Goal: Task Accomplishment & Management: Complete application form

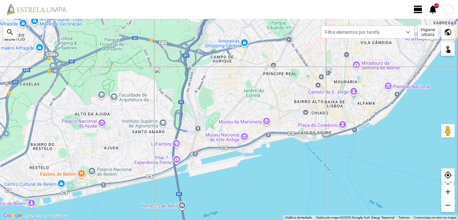
click at [417, 9] on span "view_day" at bounding box center [418, 9] width 10 height 10
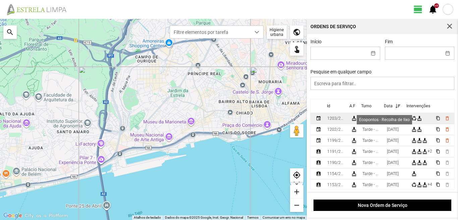
click at [416, 120] on div "recycling" at bounding box center [413, 118] width 5 height 5
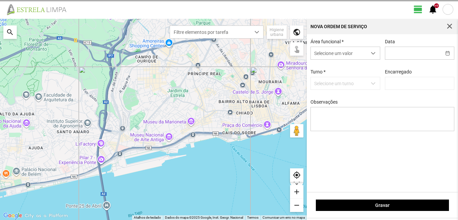
type input "[DATE]"
type textarea "[PERSON_NAME]: DESCANSO"
type input "[PERSON_NAME]"
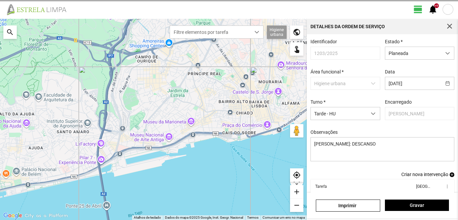
scroll to position [37, 0]
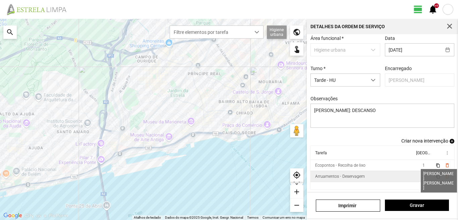
click at [422, 176] on span "2" at bounding box center [423, 176] width 2 height 5
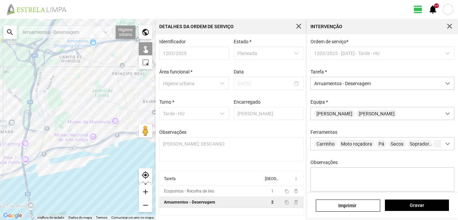
scroll to position [59, 0]
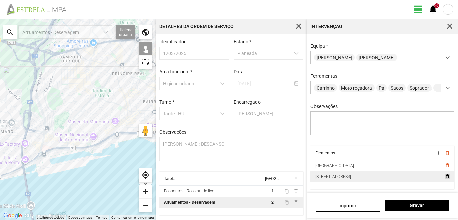
click at [444, 178] on span "delete_outline" at bounding box center [446, 176] width 5 height 5
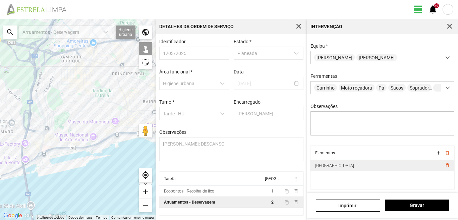
click at [443, 168] on td "delete_outline" at bounding box center [447, 165] width 13 height 11
click at [444, 166] on span "delete_outline" at bounding box center [446, 164] width 5 height 5
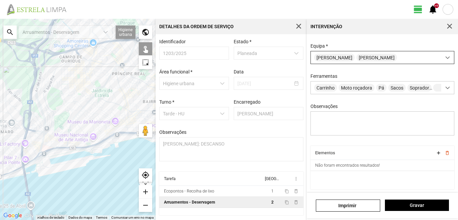
click at [445, 56] on span at bounding box center [447, 57] width 5 height 5
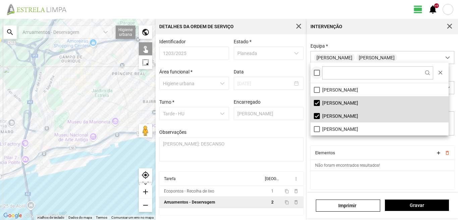
click at [315, 74] on div at bounding box center [317, 73] width 6 height 6
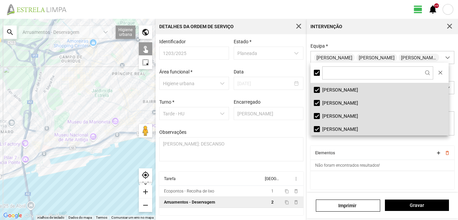
click at [224, 5] on fbc-header "view_day +9 notifications" at bounding box center [229, 9] width 458 height 19
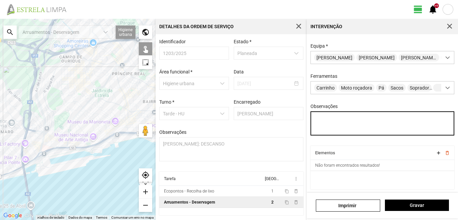
click at [329, 120] on textarea "Observações" at bounding box center [382, 123] width 144 height 24
click at [322, 123] on textarea "Observações" at bounding box center [382, 123] width 144 height 24
type textarea "[PERSON_NAME], [PERSON_NAME] , [PERSON_NAME]."
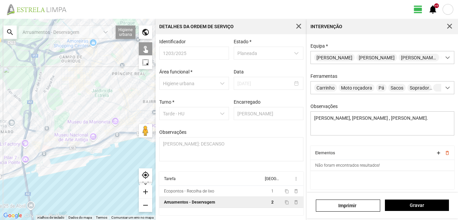
click at [7, 34] on div "search" at bounding box center [9, 31] width 13 height 13
click at [23, 30] on input "text" at bounding box center [67, 31] width 101 height 13
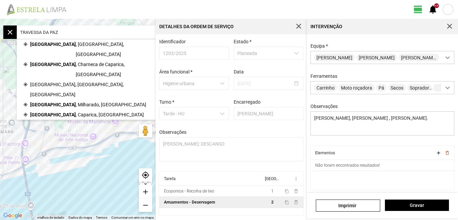
click at [73, 30] on input "TRAVESSA DA PAZ" at bounding box center [67, 31] width 101 height 13
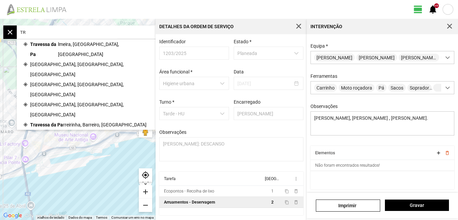
type input "T"
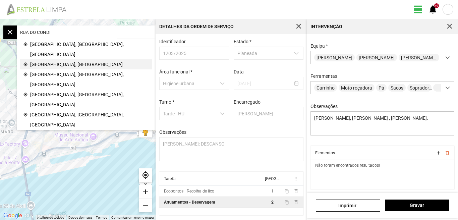
click at [56, 59] on span "[GEOGRAPHIC_DATA], [GEOGRAPHIC_DATA]" at bounding box center [76, 64] width 92 height 10
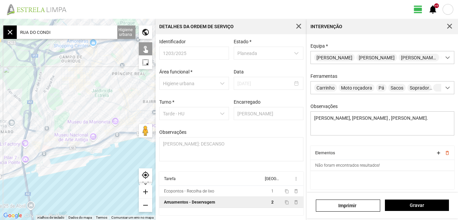
type input "[STREET_ADDRESS]"
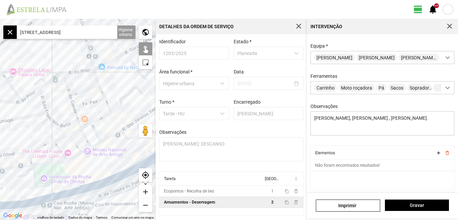
click at [147, 192] on div "add" at bounding box center [145, 191] width 13 height 13
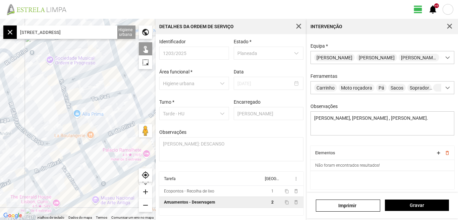
drag, startPoint x: 45, startPoint y: 80, endPoint x: 44, endPoint y: 93, distance: 12.8
click at [44, 93] on div at bounding box center [77, 119] width 155 height 201
click at [144, 190] on div "add" at bounding box center [145, 191] width 13 height 13
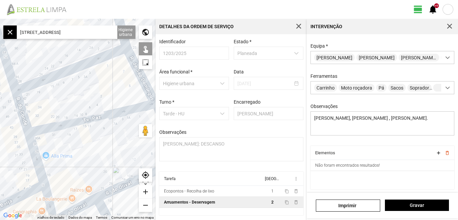
drag, startPoint x: 83, startPoint y: 71, endPoint x: 52, endPoint y: 109, distance: 49.1
click at [52, 109] on div at bounding box center [77, 119] width 155 height 201
click at [145, 194] on div "add" at bounding box center [145, 191] width 13 height 13
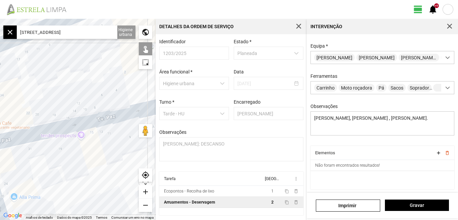
drag, startPoint x: 61, startPoint y: 79, endPoint x: 66, endPoint y: 115, distance: 36.5
click at [66, 115] on div at bounding box center [77, 119] width 155 height 201
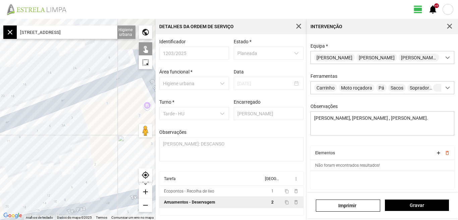
drag, startPoint x: 65, startPoint y: 110, endPoint x: 6, endPoint y: 138, distance: 65.9
click at [6, 138] on div at bounding box center [77, 119] width 155 height 201
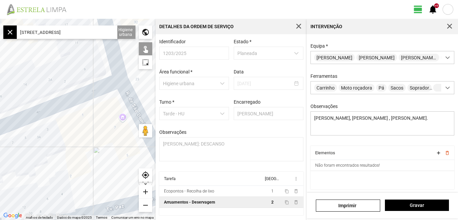
drag, startPoint x: 25, startPoint y: 131, endPoint x: 77, endPoint y: 125, distance: 51.7
click at [77, 125] on div at bounding box center [77, 119] width 155 height 201
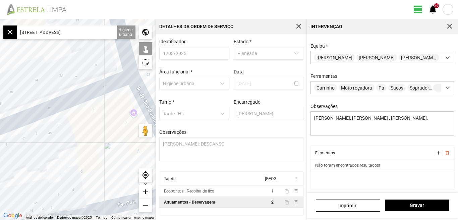
click at [58, 105] on div at bounding box center [77, 119] width 155 height 201
drag, startPoint x: 45, startPoint y: 159, endPoint x: 113, endPoint y: 125, distance: 76.3
click at [111, 127] on div at bounding box center [77, 119] width 155 height 201
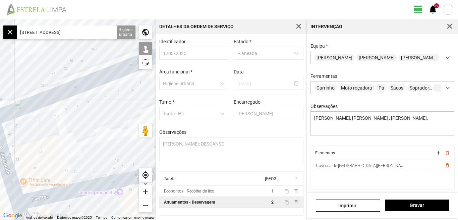
click at [144, 204] on div "remove" at bounding box center [145, 204] width 13 height 13
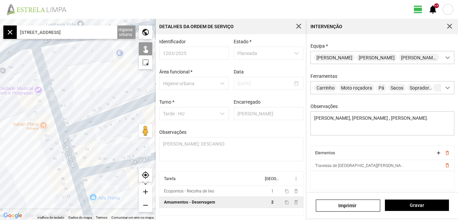
drag, startPoint x: 97, startPoint y: 118, endPoint x: 125, endPoint y: 132, distance: 31.8
click at [125, 132] on div at bounding box center [77, 119] width 155 height 201
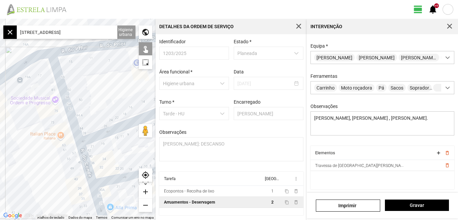
click at [61, 101] on div at bounding box center [77, 119] width 155 height 201
drag, startPoint x: 95, startPoint y: 103, endPoint x: 78, endPoint y: 57, distance: 49.7
click at [78, 57] on div at bounding box center [77, 119] width 155 height 201
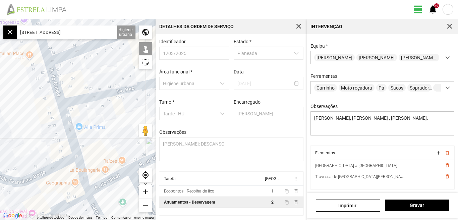
click at [51, 92] on div at bounding box center [77, 119] width 155 height 201
click at [62, 117] on div at bounding box center [77, 119] width 155 height 201
click at [88, 98] on div at bounding box center [77, 119] width 155 height 201
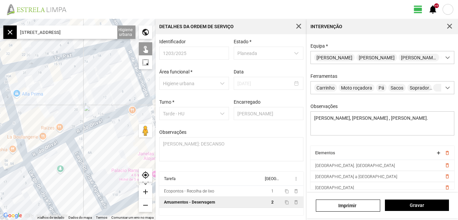
drag, startPoint x: 83, startPoint y: 130, endPoint x: 21, endPoint y: 97, distance: 69.8
click at [21, 97] on div at bounding box center [77, 119] width 155 height 201
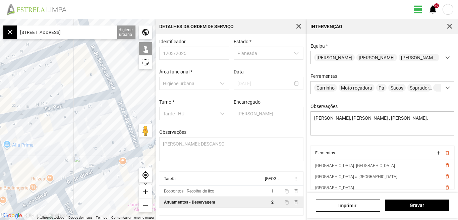
drag, startPoint x: 32, startPoint y: 134, endPoint x: 24, endPoint y: 154, distance: 21.7
click at [24, 154] on div at bounding box center [77, 119] width 155 height 201
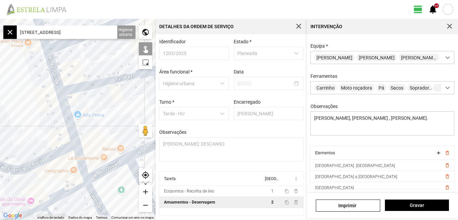
drag, startPoint x: 30, startPoint y: 153, endPoint x: 102, endPoint y: 123, distance: 77.7
click at [102, 123] on div at bounding box center [77, 119] width 155 height 201
click at [64, 124] on div at bounding box center [77, 119] width 155 height 201
click at [77, 155] on div at bounding box center [77, 119] width 155 height 201
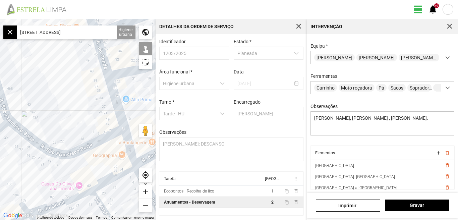
drag, startPoint x: 32, startPoint y: 132, endPoint x: 85, endPoint y: 114, distance: 56.8
click at [85, 114] on div at bounding box center [77, 119] width 155 height 201
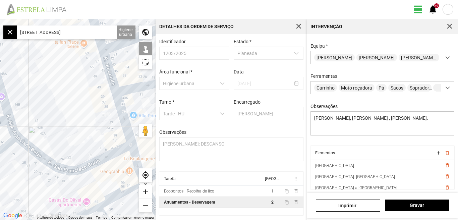
drag, startPoint x: 67, startPoint y: 99, endPoint x: 74, endPoint y: 147, distance: 48.7
click at [75, 150] on div at bounding box center [77, 119] width 155 height 201
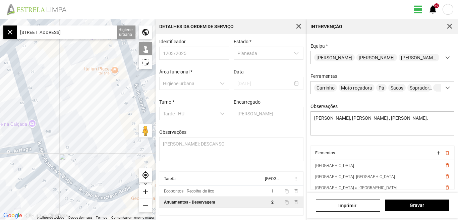
drag, startPoint x: 53, startPoint y: 127, endPoint x: 85, endPoint y: 115, distance: 34.5
click at [85, 115] on div at bounding box center [77, 119] width 155 height 201
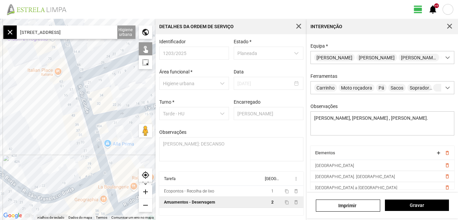
drag, startPoint x: 82, startPoint y: 102, endPoint x: 22, endPoint y: 104, distance: 60.0
click at [22, 105] on div at bounding box center [77, 119] width 155 height 201
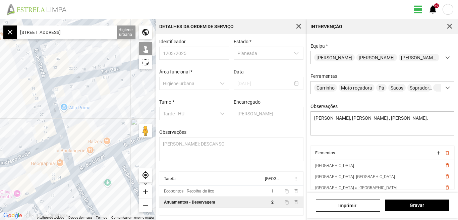
drag, startPoint x: 26, startPoint y: 104, endPoint x: 4, endPoint y: 89, distance: 27.2
click at [4, 89] on div at bounding box center [77, 119] width 155 height 201
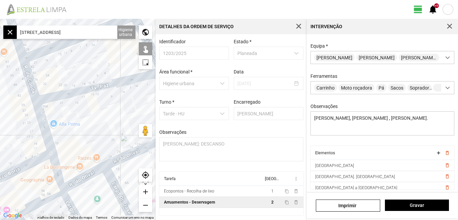
drag, startPoint x: 13, startPoint y: 115, endPoint x: 7, endPoint y: 131, distance: 17.6
click at [7, 131] on div at bounding box center [77, 119] width 155 height 201
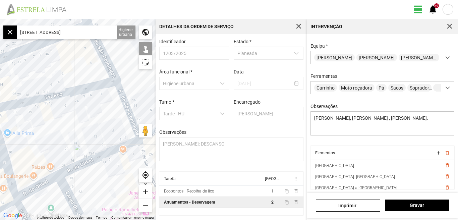
drag, startPoint x: 81, startPoint y: 122, endPoint x: 33, endPoint y: 133, distance: 49.8
click at [33, 133] on div at bounding box center [77, 119] width 155 height 201
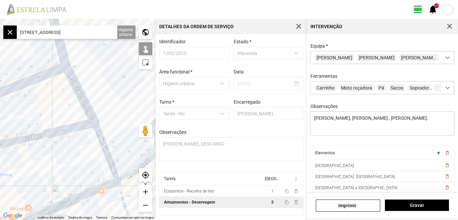
drag, startPoint x: 56, startPoint y: 124, endPoint x: 60, endPoint y: 163, distance: 39.1
click at [60, 163] on div at bounding box center [77, 119] width 155 height 201
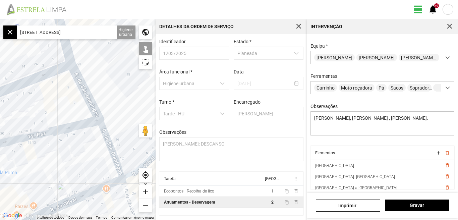
drag, startPoint x: 60, startPoint y: 163, endPoint x: 92, endPoint y: 147, distance: 36.4
click at [92, 147] on div at bounding box center [77, 119] width 155 height 201
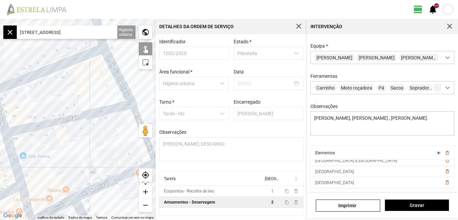
scroll to position [37, 0]
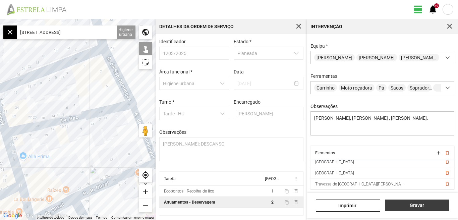
click at [414, 206] on span "Gravar" at bounding box center [416, 204] width 57 height 5
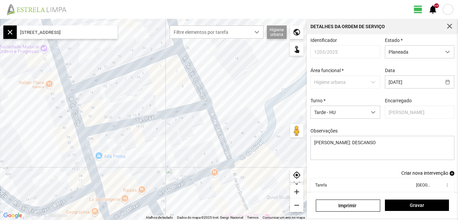
scroll to position [37, 0]
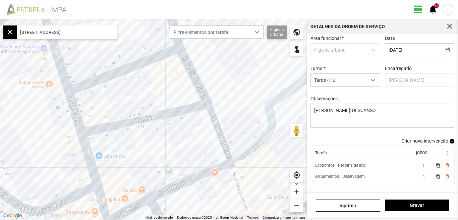
click at [418, 139] on span "Criar nova intervenção" at bounding box center [424, 140] width 47 height 5
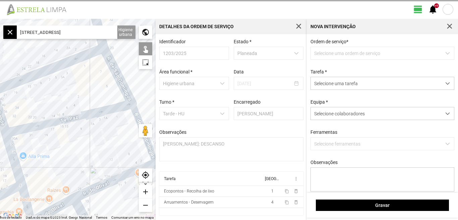
scroll to position [1, 0]
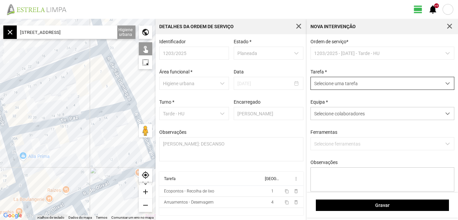
click at [445, 83] on span "dropdown trigger" at bounding box center [447, 83] width 5 height 5
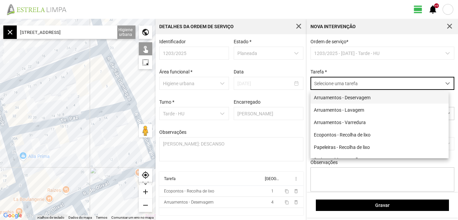
click at [331, 98] on li "Arruamentos - Deservagem" at bounding box center [379, 97] width 138 height 12
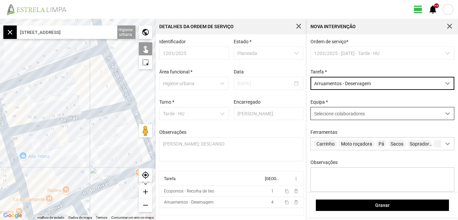
click at [445, 115] on span at bounding box center [447, 113] width 5 height 5
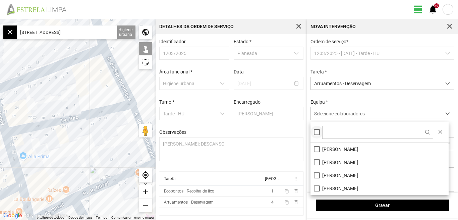
click at [318, 134] on div at bounding box center [317, 132] width 6 height 6
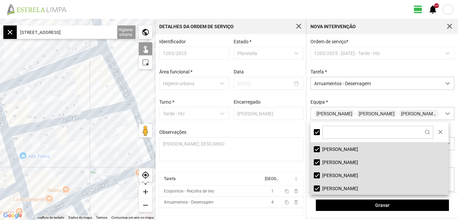
click at [238, 10] on fbc-header "view_day +9 notifications" at bounding box center [229, 9] width 458 height 19
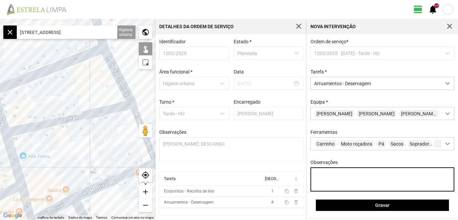
click at [326, 180] on textarea "Observações" at bounding box center [382, 179] width 144 height 24
type textarea "n"
type textarea "[PERSON_NAME]. Casimiro"
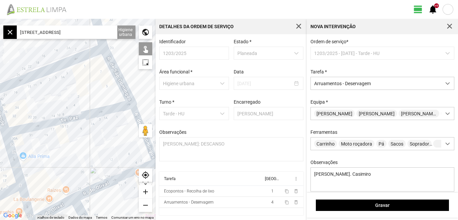
click at [99, 33] on input "[STREET_ADDRESS]" at bounding box center [67, 31] width 101 height 13
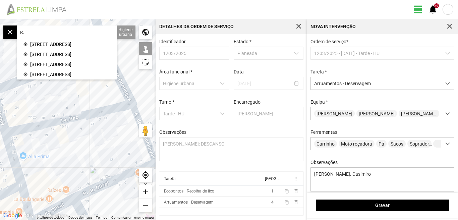
type input "R"
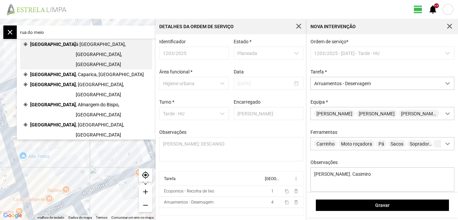
click at [76, 43] on span "à [GEOGRAPHIC_DATA], [GEOGRAPHIC_DATA], [GEOGRAPHIC_DATA]" at bounding box center [112, 54] width 73 height 30
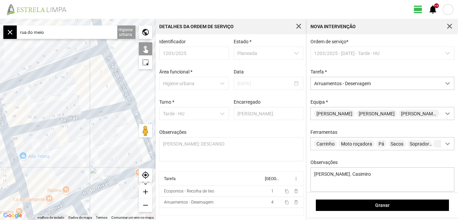
type input "R. do Meio à [GEOGRAPHIC_DATA], 1200 [GEOGRAPHIC_DATA], [GEOGRAPHIC_DATA]"
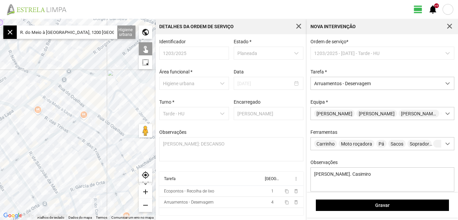
click at [143, 193] on div "add" at bounding box center [145, 191] width 13 height 13
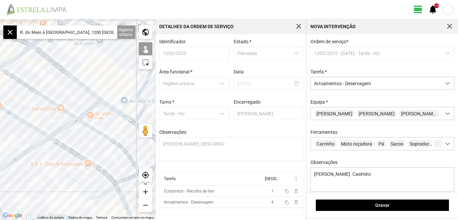
click at [143, 193] on div "add" at bounding box center [145, 191] width 13 height 13
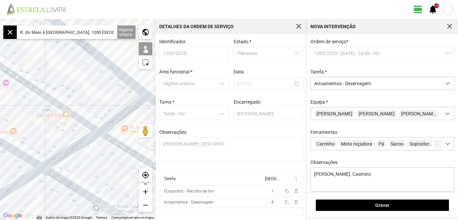
drag, startPoint x: 63, startPoint y: 81, endPoint x: 86, endPoint y: 96, distance: 27.1
click at [92, 100] on div at bounding box center [77, 119] width 155 height 201
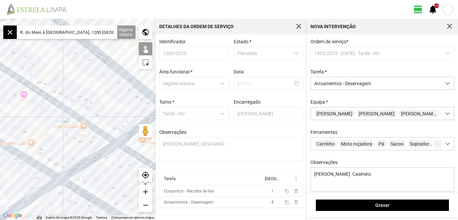
drag, startPoint x: 65, startPoint y: 80, endPoint x: 81, endPoint y: 91, distance: 19.8
click at [81, 91] on div at bounding box center [77, 119] width 155 height 201
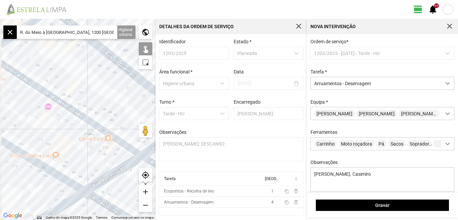
drag, startPoint x: 66, startPoint y: 68, endPoint x: 94, endPoint y: 82, distance: 31.2
click at [94, 82] on div at bounding box center [77, 119] width 155 height 201
click at [37, 87] on div at bounding box center [77, 119] width 155 height 201
drag, startPoint x: 87, startPoint y: 79, endPoint x: 53, endPoint y: 60, distance: 39.1
click at [53, 60] on div at bounding box center [77, 119] width 155 height 201
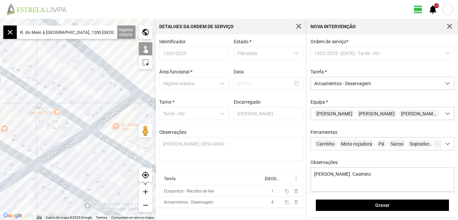
click at [109, 142] on div at bounding box center [77, 119] width 155 height 201
click at [110, 142] on div at bounding box center [77, 119] width 155 height 201
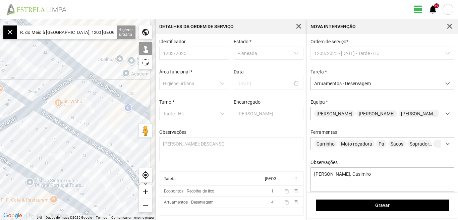
drag, startPoint x: 112, startPoint y: 163, endPoint x: 57, endPoint y: 142, distance: 58.7
click at [57, 142] on div at bounding box center [77, 119] width 155 height 201
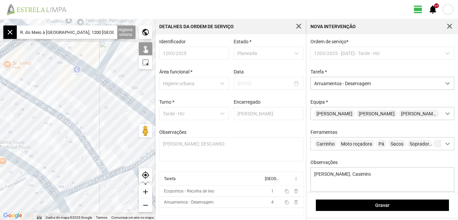
drag, startPoint x: 69, startPoint y: 157, endPoint x: 43, endPoint y: 134, distance: 34.4
click at [43, 134] on div at bounding box center [77, 119] width 155 height 201
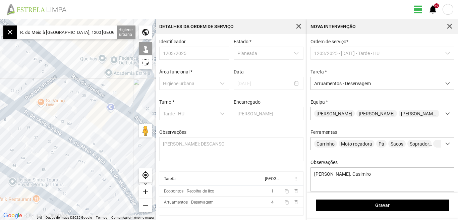
drag, startPoint x: 60, startPoint y: 78, endPoint x: 106, endPoint y: 128, distance: 66.9
click at [106, 128] on div at bounding box center [77, 119] width 155 height 201
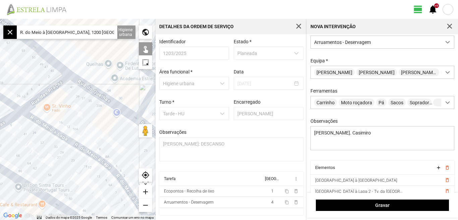
scroll to position [59, 0]
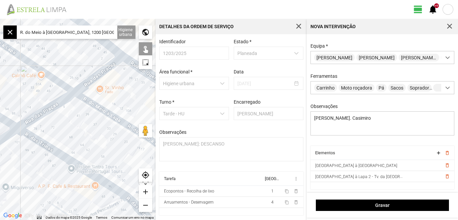
drag, startPoint x: 13, startPoint y: 157, endPoint x: 76, endPoint y: 135, distance: 66.8
click at [73, 136] on div at bounding box center [77, 119] width 155 height 201
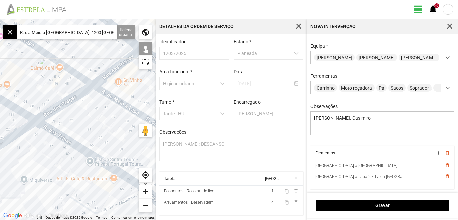
drag, startPoint x: 94, startPoint y: 132, endPoint x: 69, endPoint y: 105, distance: 36.7
click at [69, 108] on div at bounding box center [77, 119] width 155 height 201
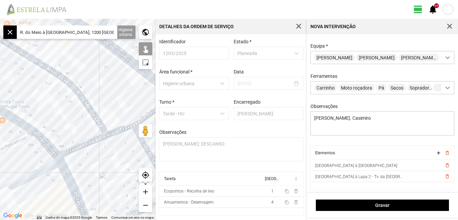
drag, startPoint x: 105, startPoint y: 113, endPoint x: 29, endPoint y: 99, distance: 77.3
click at [29, 99] on div at bounding box center [77, 119] width 155 height 201
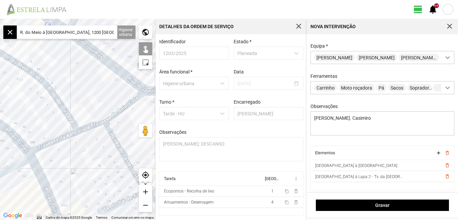
click at [53, 143] on div at bounding box center [77, 119] width 155 height 201
click at [93, 128] on div at bounding box center [77, 119] width 155 height 201
click at [125, 110] on div at bounding box center [77, 119] width 155 height 201
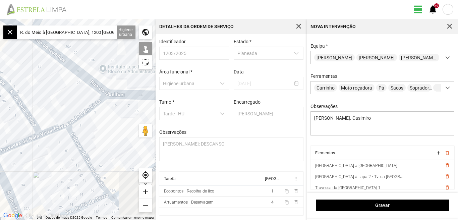
drag, startPoint x: 128, startPoint y: 125, endPoint x: 89, endPoint y: 129, distance: 39.4
click at [89, 129] on div at bounding box center [77, 119] width 155 height 201
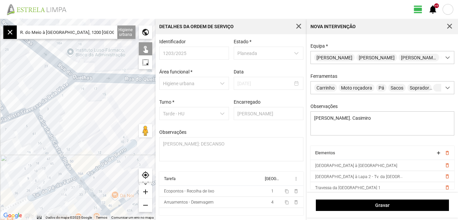
drag, startPoint x: 107, startPoint y: 134, endPoint x: 68, endPoint y: 110, distance: 45.5
click at [68, 110] on div at bounding box center [77, 119] width 155 height 201
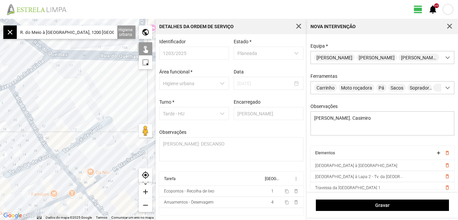
drag, startPoint x: 75, startPoint y: 114, endPoint x: 61, endPoint y: 102, distance: 18.3
click at [68, 107] on div at bounding box center [77, 119] width 155 height 201
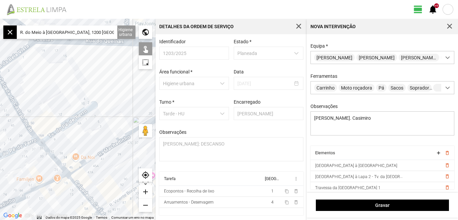
scroll to position [26, 0]
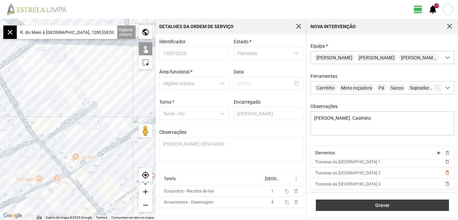
click at [380, 204] on span "Gravar" at bounding box center [382, 204] width 126 height 5
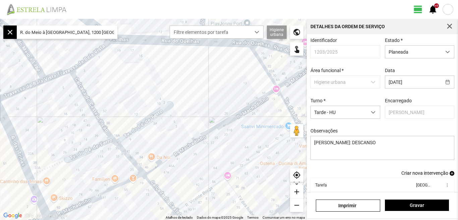
scroll to position [37, 0]
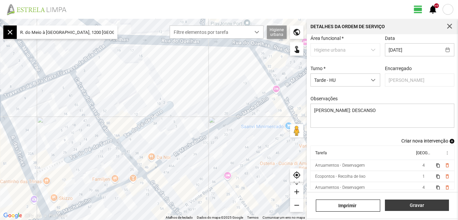
click at [418, 203] on span "Gravar" at bounding box center [416, 204] width 57 height 5
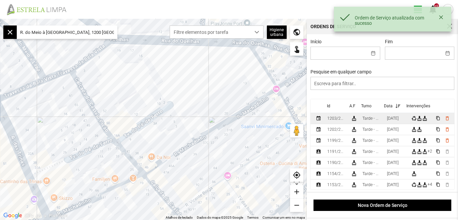
click at [398, 121] on div "[DATE]" at bounding box center [393, 118] width 12 height 5
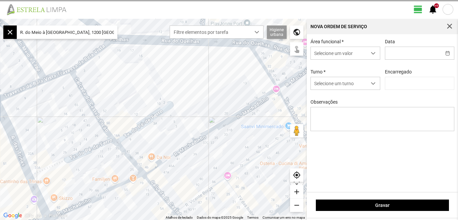
type input "[DATE]"
type input "[PERSON_NAME]"
type textarea "[PERSON_NAME]: DESCANSO"
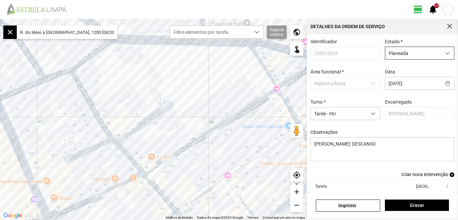
click at [445, 53] on div "dropdown trigger" at bounding box center [447, 53] width 13 height 12
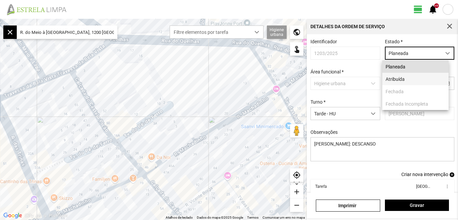
click at [407, 79] on li "Atribuída" at bounding box center [415, 79] width 66 height 12
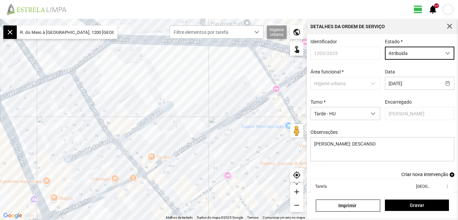
scroll to position [37, 0]
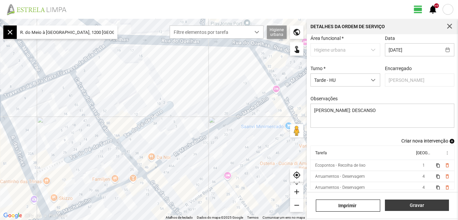
click at [420, 207] on span "Gravar" at bounding box center [416, 204] width 57 height 5
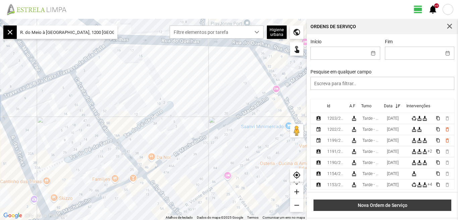
click at [385, 206] on span "Nova Ordem de Serviço" at bounding box center [382, 204] width 131 height 5
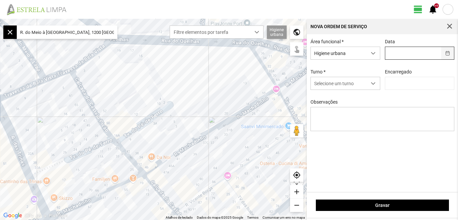
click at [448, 52] on button "button" at bounding box center [447, 53] width 13 height 12
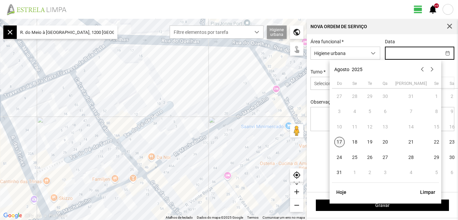
click at [340, 141] on span "17" at bounding box center [339, 142] width 11 height 11
type input "[DATE]"
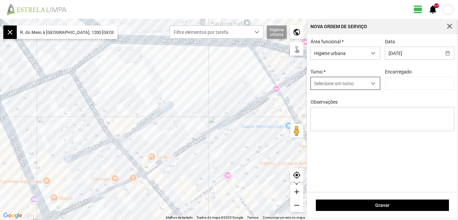
click at [373, 86] on span "dropdown trigger" at bounding box center [373, 83] width 5 height 5
click at [346, 108] on li "Tarde - HU" at bounding box center [344, 110] width 69 height 12
type input "[PERSON_NAME]"
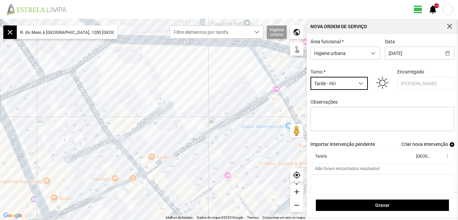
click at [409, 146] on span "Criar nova intervenção" at bounding box center [424, 143] width 47 height 5
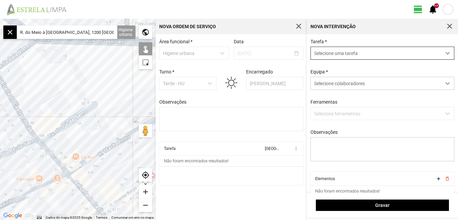
click at [445, 55] on span "dropdown trigger" at bounding box center [447, 53] width 5 height 5
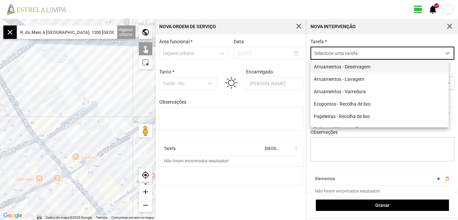
click at [347, 66] on li "Arruamentos - Deservagem" at bounding box center [379, 66] width 138 height 12
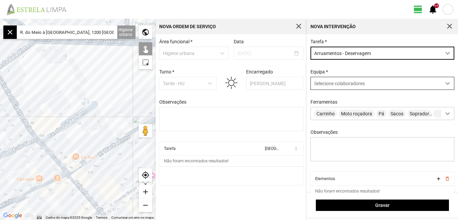
click at [445, 84] on span at bounding box center [447, 83] width 5 height 5
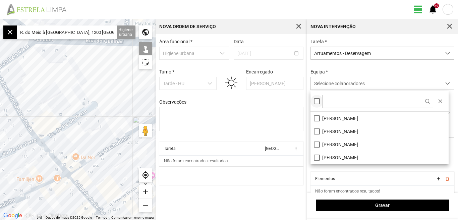
click at [319, 102] on div at bounding box center [317, 101] width 6 height 6
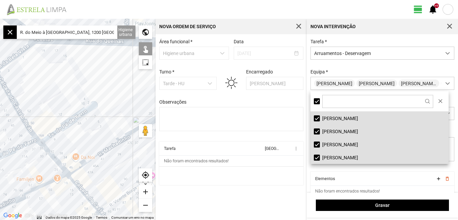
click at [280, 185] on cdk-virtual-scroll-viewport "Tarefa Equipa more_vert Não foram encontrados resultados!" at bounding box center [231, 163] width 144 height 44
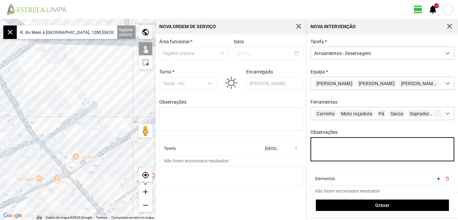
click at [337, 151] on textarea "Observações" at bounding box center [382, 149] width 144 height 24
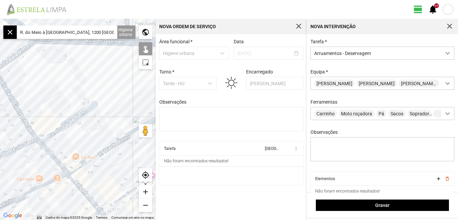
click at [109, 31] on input "R. do Meio à [GEOGRAPHIC_DATA], 1200 [GEOGRAPHIC_DATA], [GEOGRAPHIC_DATA]" at bounding box center [67, 31] width 101 height 13
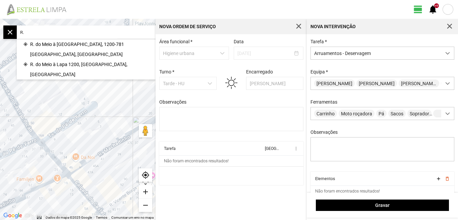
type input "R"
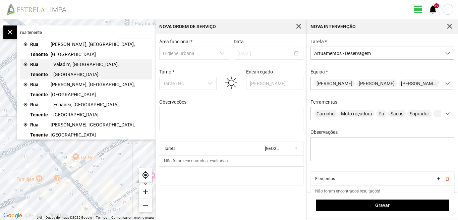
click at [63, 59] on span "Valadim, [GEOGRAPHIC_DATA], [GEOGRAPHIC_DATA]" at bounding box center [100, 69] width 95 height 20
type input "R. Ten. Valadim, 1350-352 [GEOGRAPHIC_DATA], [GEOGRAPHIC_DATA]"
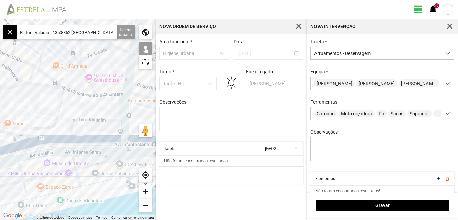
click at [144, 189] on div "add" at bounding box center [145, 191] width 13 height 13
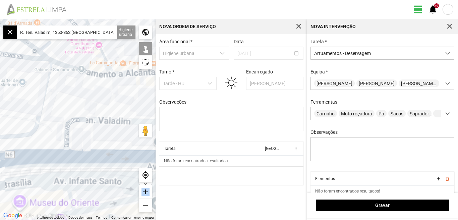
click at [144, 189] on div "add" at bounding box center [145, 191] width 13 height 13
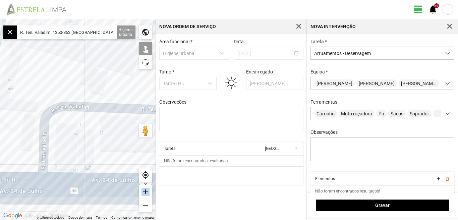
drag, startPoint x: 144, startPoint y: 189, endPoint x: 65, endPoint y: 132, distance: 97.6
click at [81, 135] on div at bounding box center [77, 119] width 155 height 201
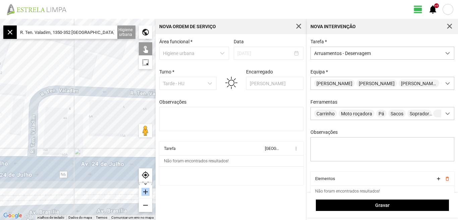
click at [27, 130] on div at bounding box center [77, 119] width 155 height 201
drag, startPoint x: 121, startPoint y: 113, endPoint x: 62, endPoint y: 110, distance: 59.0
click at [63, 110] on div at bounding box center [77, 119] width 155 height 201
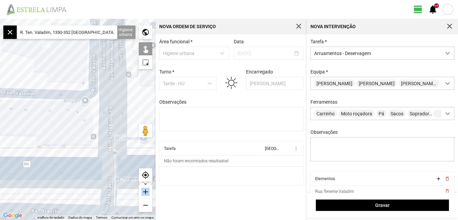
drag, startPoint x: 65, startPoint y: 115, endPoint x: 80, endPoint y: 118, distance: 15.4
click at [78, 119] on div at bounding box center [77, 119] width 155 height 201
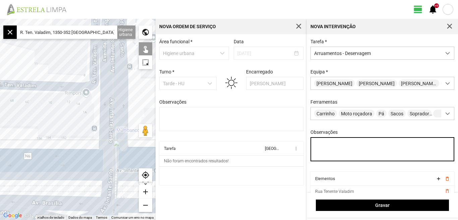
click at [312, 155] on textarea "Observações" at bounding box center [382, 149] width 144 height 24
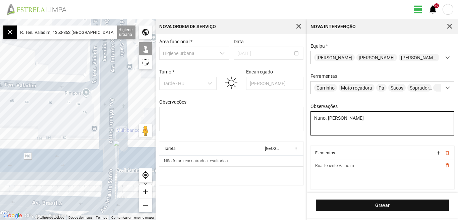
type textarea "Nuno. [PERSON_NAME]"
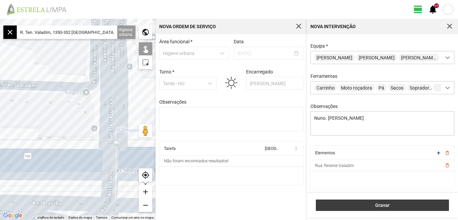
click at [384, 206] on span "Gravar" at bounding box center [382, 204] width 126 height 5
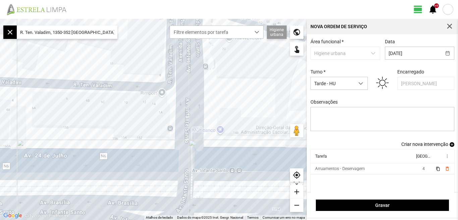
click at [413, 145] on span "Criar nova intervenção" at bounding box center [424, 143] width 47 height 5
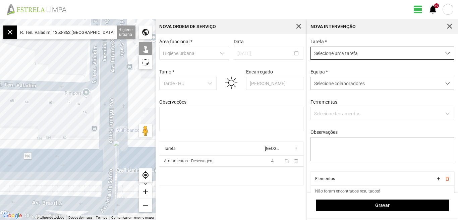
click at [445, 54] on span "dropdown trigger" at bounding box center [447, 53] width 5 height 5
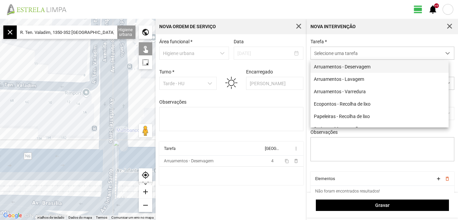
click at [363, 69] on li "Arruamentos - Deservagem" at bounding box center [379, 66] width 138 height 12
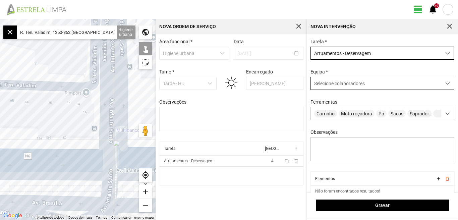
click at [445, 84] on span at bounding box center [447, 83] width 5 height 5
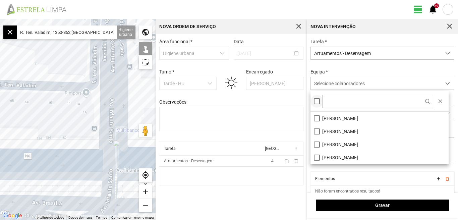
click at [315, 103] on div at bounding box center [317, 101] width 6 height 6
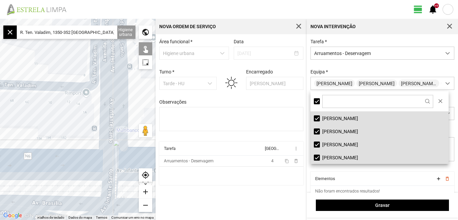
click at [257, 199] on div "Área funcional * Higiene urbana Data [DATE] Turno * Tarde - HU Encarregado Grac…" at bounding box center [230, 127] width 151 height 186
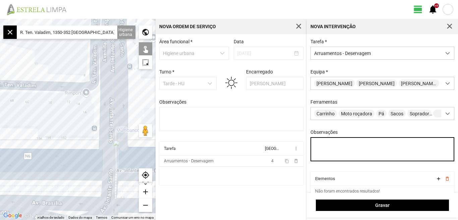
click at [330, 145] on textarea "Observações" at bounding box center [382, 149] width 144 height 24
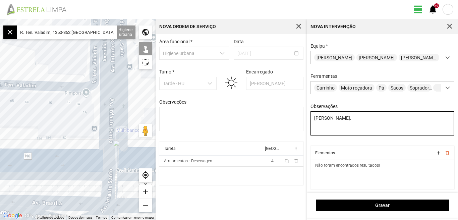
type textarea "[PERSON_NAME]."
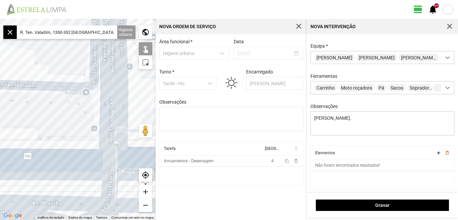
click at [109, 32] on input "R. Ten. Valadim, 1350-352 [GEOGRAPHIC_DATA], [GEOGRAPHIC_DATA]" at bounding box center [67, 31] width 101 height 13
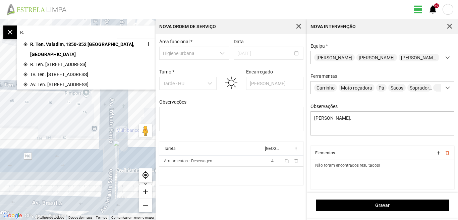
type input "R"
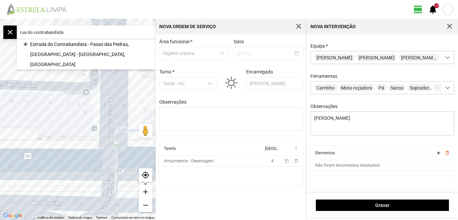
click at [32, 32] on input "rua do contrabandista" at bounding box center [67, 31] width 101 height 13
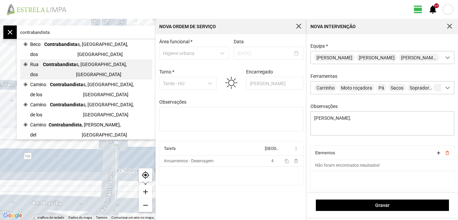
click at [57, 59] on span "Contrabandista" at bounding box center [59, 69] width 33 height 20
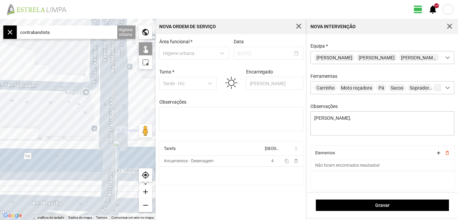
type input "[STREET_ADDRESS]"
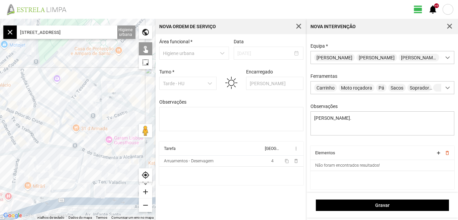
click at [146, 191] on div "add" at bounding box center [145, 191] width 13 height 13
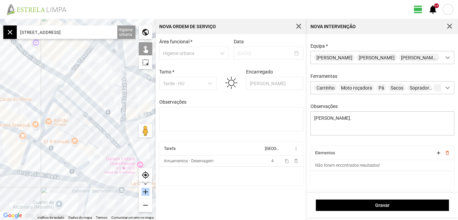
click at [146, 191] on div "add" at bounding box center [145, 191] width 13 height 13
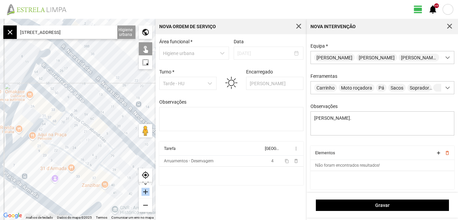
click at [146, 191] on div "add" at bounding box center [145, 191] width 13 height 13
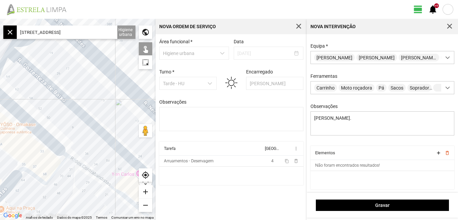
drag, startPoint x: 90, startPoint y: 110, endPoint x: 105, endPoint y: 162, distance: 54.3
click at [104, 162] on div at bounding box center [77, 119] width 155 height 201
click at [82, 117] on div at bounding box center [77, 119] width 155 height 201
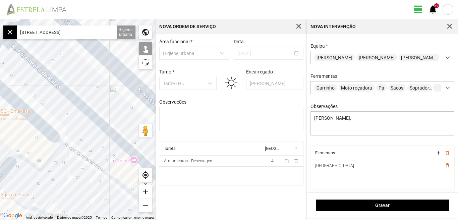
drag, startPoint x: 92, startPoint y: 149, endPoint x: 55, endPoint y: 127, distance: 43.6
click at [59, 128] on div at bounding box center [77, 119] width 155 height 201
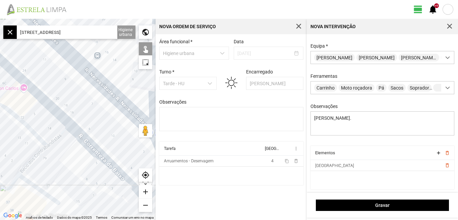
drag, startPoint x: 65, startPoint y: 135, endPoint x: 29, endPoint y: 107, distance: 44.8
click at [33, 110] on div at bounding box center [77, 119] width 155 height 201
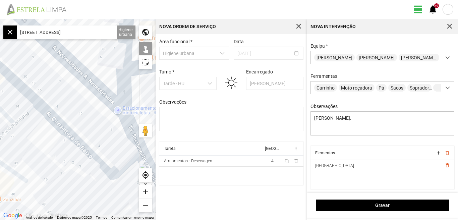
click at [59, 126] on div at bounding box center [77, 119] width 155 height 201
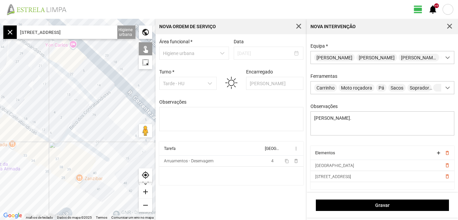
drag, startPoint x: 46, startPoint y: 153, endPoint x: 130, endPoint y: 132, distance: 87.2
click at [130, 132] on div at bounding box center [77, 119] width 155 height 201
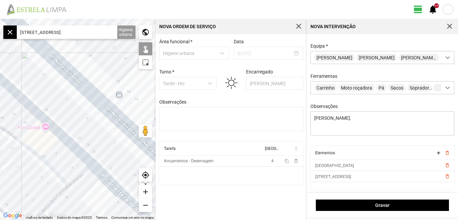
drag, startPoint x: 80, startPoint y: 76, endPoint x: 52, endPoint y: 162, distance: 90.6
click at [52, 162] on div at bounding box center [77, 119] width 155 height 201
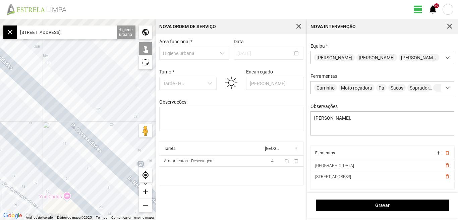
drag, startPoint x: 90, startPoint y: 179, endPoint x: 92, endPoint y: 186, distance: 7.6
click at [92, 186] on div at bounding box center [77, 119] width 155 height 201
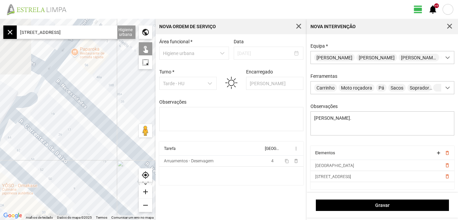
drag, startPoint x: 32, startPoint y: 135, endPoint x: 124, endPoint y: 150, distance: 93.1
click at [119, 150] on div at bounding box center [77, 119] width 155 height 201
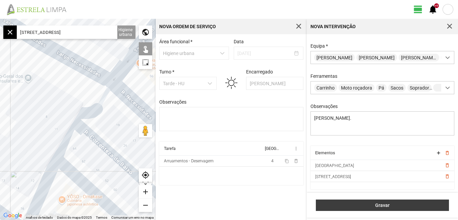
click at [389, 206] on span "Gravar" at bounding box center [382, 204] width 126 height 5
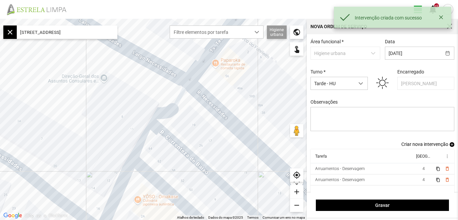
scroll to position [6, 0]
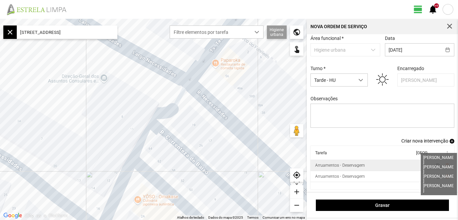
click at [422, 163] on span "4" at bounding box center [423, 165] width 2 height 5
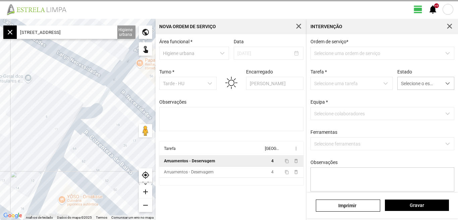
type textarea "[PERSON_NAME]."
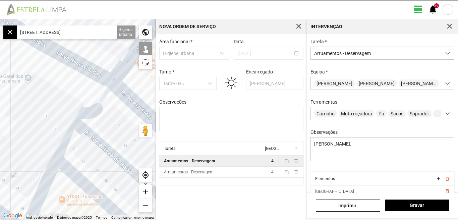
scroll to position [28, 0]
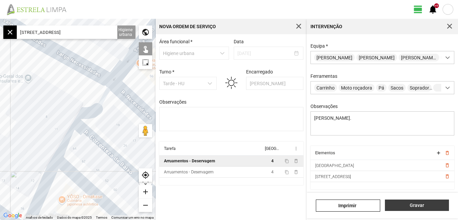
click at [409, 206] on span "Gravar" at bounding box center [416, 204] width 57 height 5
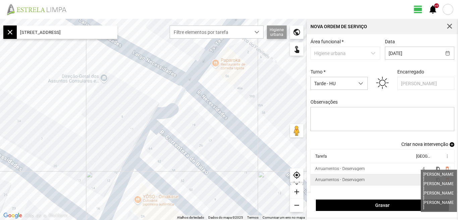
click at [422, 182] on span "4" at bounding box center [423, 179] width 2 height 5
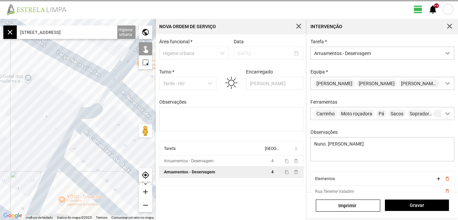
scroll to position [28, 0]
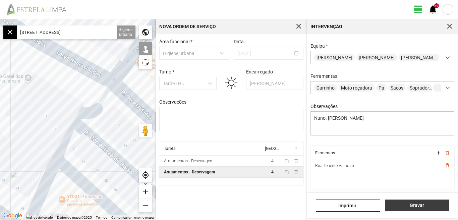
click at [414, 203] on span "Gravar" at bounding box center [416, 204] width 57 height 5
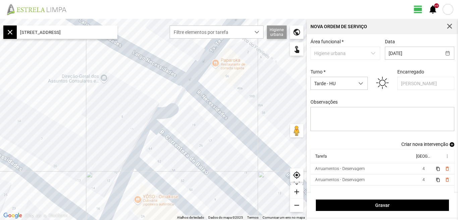
click at [425, 144] on span "Criar nova intervenção" at bounding box center [424, 143] width 47 height 5
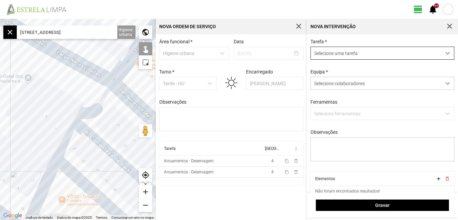
click at [445, 53] on span "dropdown trigger" at bounding box center [447, 53] width 5 height 5
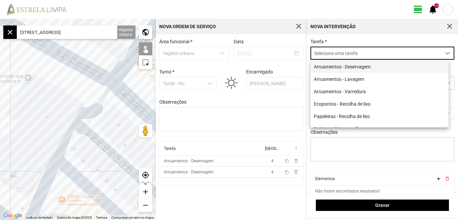
click at [370, 70] on li "Arruamentos - Deservagem" at bounding box center [379, 66] width 138 height 12
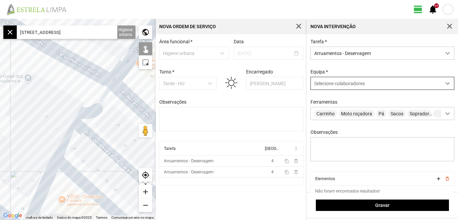
click at [445, 83] on span at bounding box center [447, 83] width 5 height 5
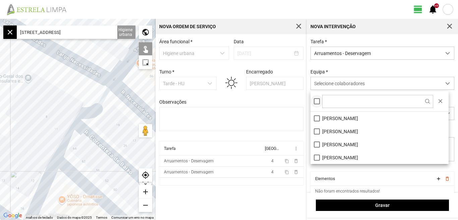
click at [314, 103] on div at bounding box center [317, 101] width 6 height 6
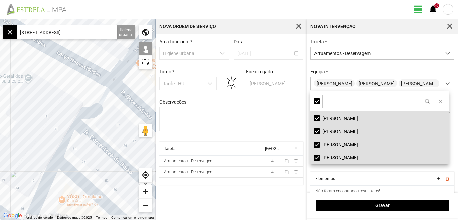
click at [113, 30] on input "[STREET_ADDRESS]" at bounding box center [67, 31] width 101 height 13
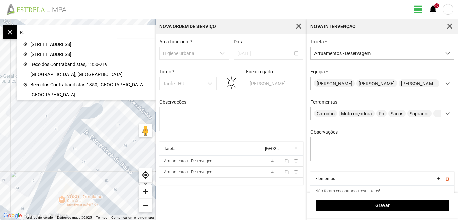
type input "R"
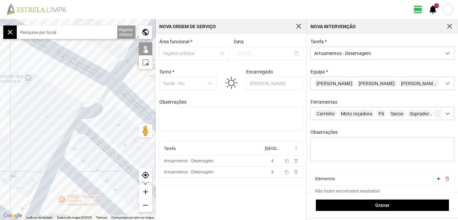
type input "D"
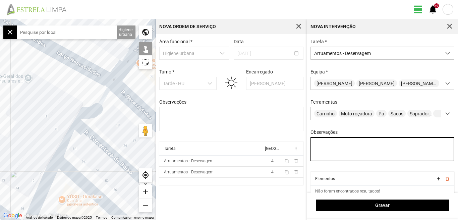
click at [320, 144] on textarea "Observações" at bounding box center [382, 149] width 144 height 24
type textarea "[PERSON_NAME]. Umaro"
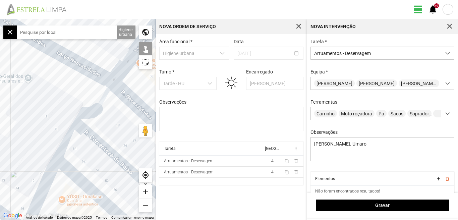
click at [70, 34] on input "text" at bounding box center [67, 31] width 101 height 13
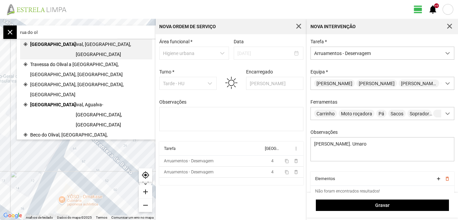
click at [76, 45] on span "ival, [GEOGRAPHIC_DATA], [GEOGRAPHIC_DATA]" at bounding box center [112, 49] width 73 height 20
type input "[STREET_ADDRESS]"
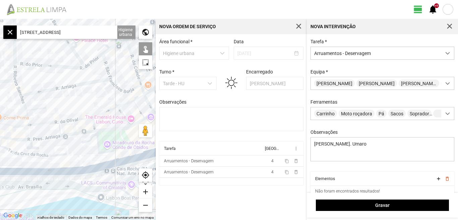
click at [144, 191] on div "add" at bounding box center [145, 191] width 13 height 13
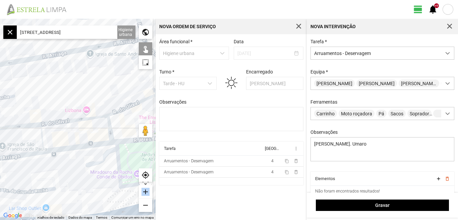
click at [144, 191] on div "add" at bounding box center [145, 191] width 13 height 13
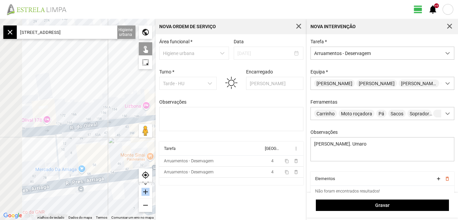
drag, startPoint x: 62, startPoint y: 133, endPoint x: 122, endPoint y: 138, distance: 59.8
click at [127, 135] on div at bounding box center [77, 119] width 155 height 201
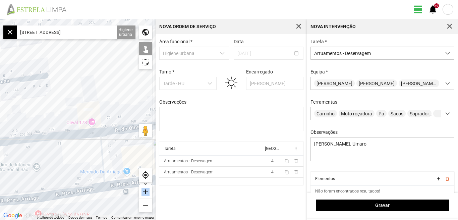
click at [40, 139] on div at bounding box center [77, 119] width 155 height 201
click at [44, 138] on div at bounding box center [77, 119] width 155 height 201
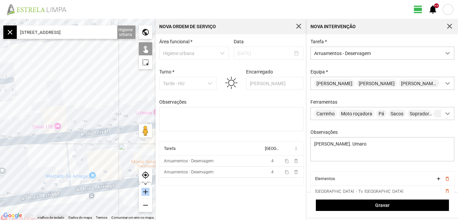
drag, startPoint x: 42, startPoint y: 157, endPoint x: 0, endPoint y: 157, distance: 41.9
click at [4, 157] on div at bounding box center [77, 119] width 155 height 201
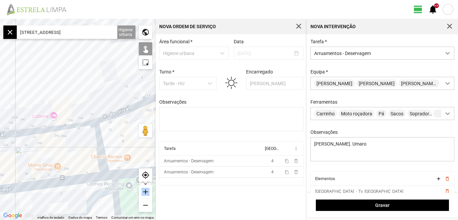
click at [27, 131] on div at bounding box center [77, 119] width 155 height 201
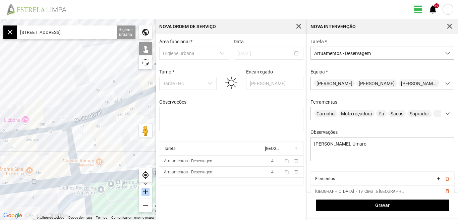
drag, startPoint x: 43, startPoint y: 142, endPoint x: 24, endPoint y: 145, distance: 19.6
click at [24, 145] on div at bounding box center [77, 119] width 155 height 201
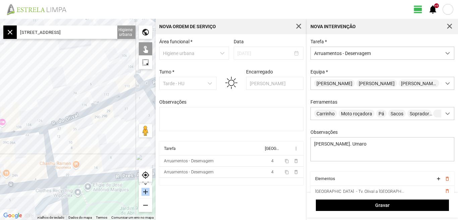
click at [86, 111] on div at bounding box center [77, 119] width 155 height 201
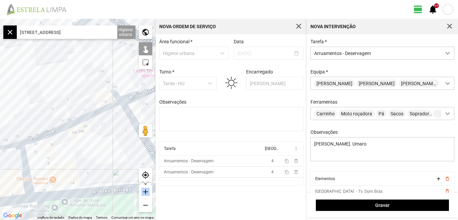
drag, startPoint x: 89, startPoint y: 138, endPoint x: 65, endPoint y: 137, distance: 23.5
click at [66, 142] on div at bounding box center [77, 119] width 155 height 201
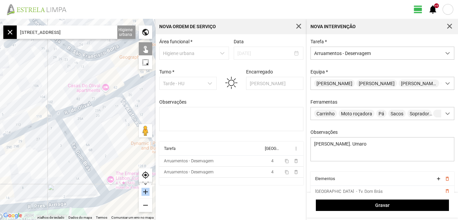
click at [87, 104] on div at bounding box center [77, 119] width 155 height 201
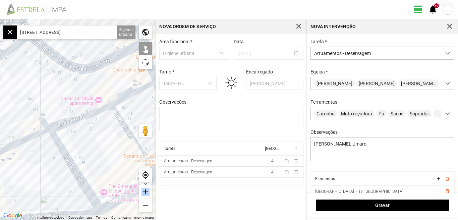
drag, startPoint x: 96, startPoint y: 125, endPoint x: 73, endPoint y: 131, distance: 23.9
click at [77, 130] on div at bounding box center [77, 119] width 155 height 201
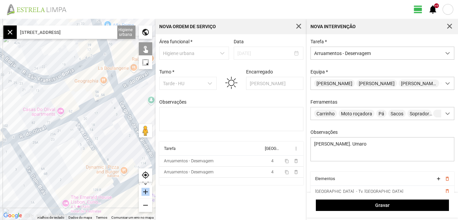
click at [96, 101] on div at bounding box center [77, 119] width 155 height 201
drag, startPoint x: 104, startPoint y: 108, endPoint x: 71, endPoint y: 134, distance: 42.6
click at [71, 134] on div at bounding box center [77, 119] width 155 height 201
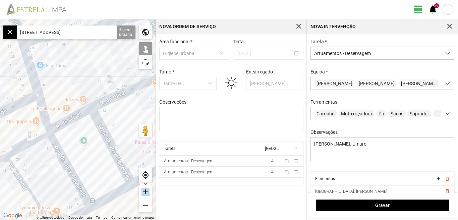
click at [82, 112] on div at bounding box center [77, 119] width 155 height 201
click at [110, 98] on div at bounding box center [77, 119] width 155 height 201
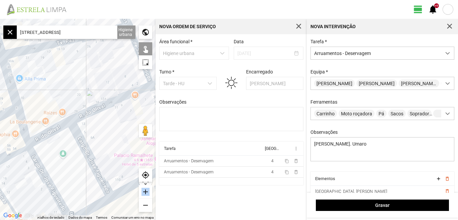
drag, startPoint x: 101, startPoint y: 121, endPoint x: 85, endPoint y: 123, distance: 15.6
click at [95, 121] on div at bounding box center [77, 119] width 155 height 201
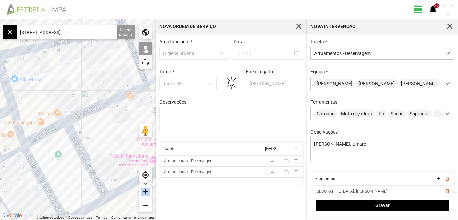
scroll to position [28, 0]
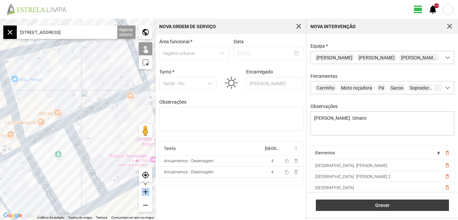
click at [380, 207] on span "Gravar" at bounding box center [382, 204] width 126 height 5
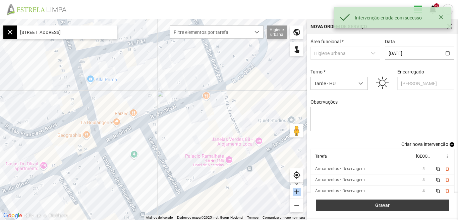
click at [380, 207] on span "Gravar" at bounding box center [382, 204] width 126 height 5
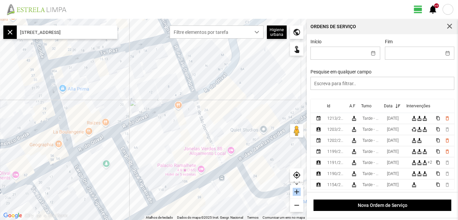
drag, startPoint x: 139, startPoint y: 71, endPoint x: 111, endPoint y: 84, distance: 31.3
click at [111, 84] on div at bounding box center [153, 119] width 307 height 201
